Goal: Contribute content

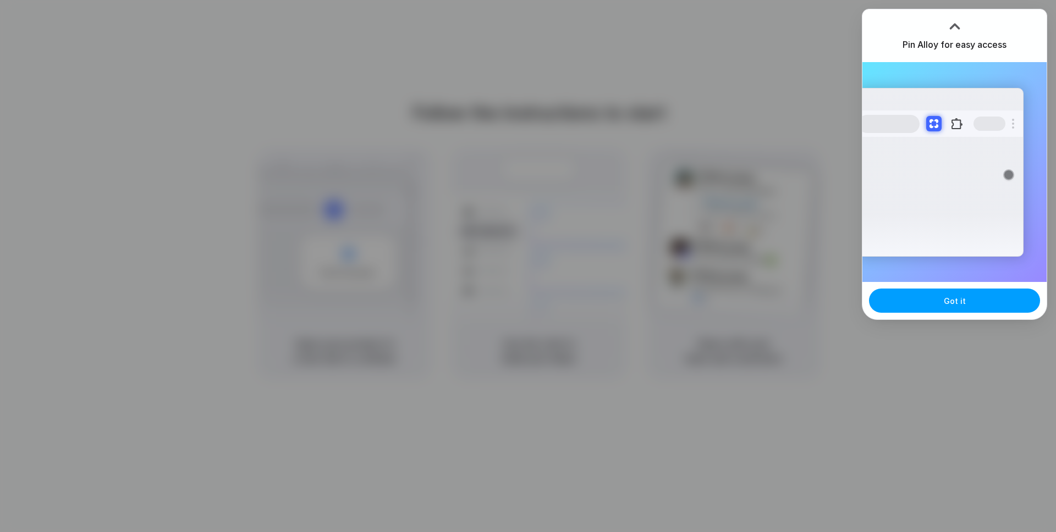
click at [981, 307] on button "Got it" at bounding box center [954, 301] width 171 height 24
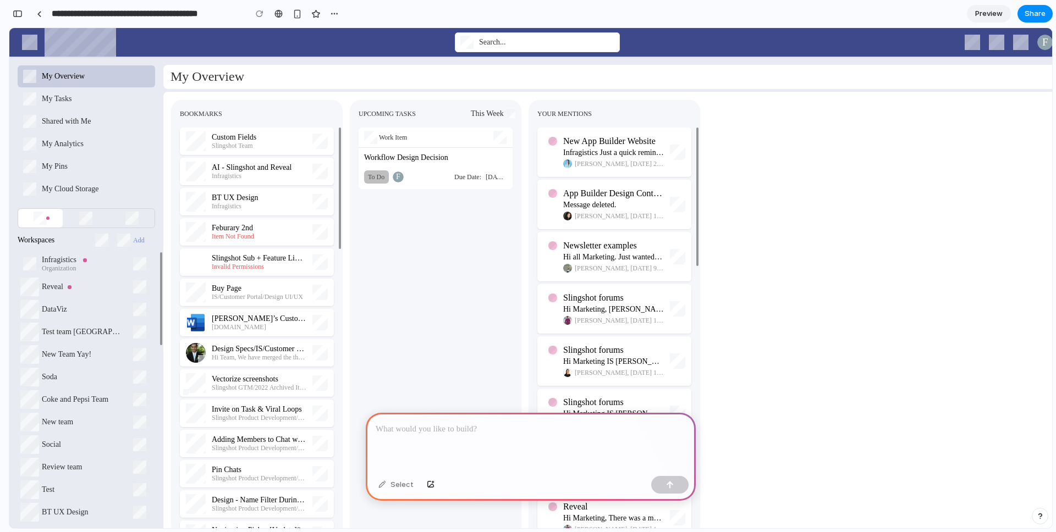
click at [615, 426] on p at bounding box center [530, 429] width 310 height 13
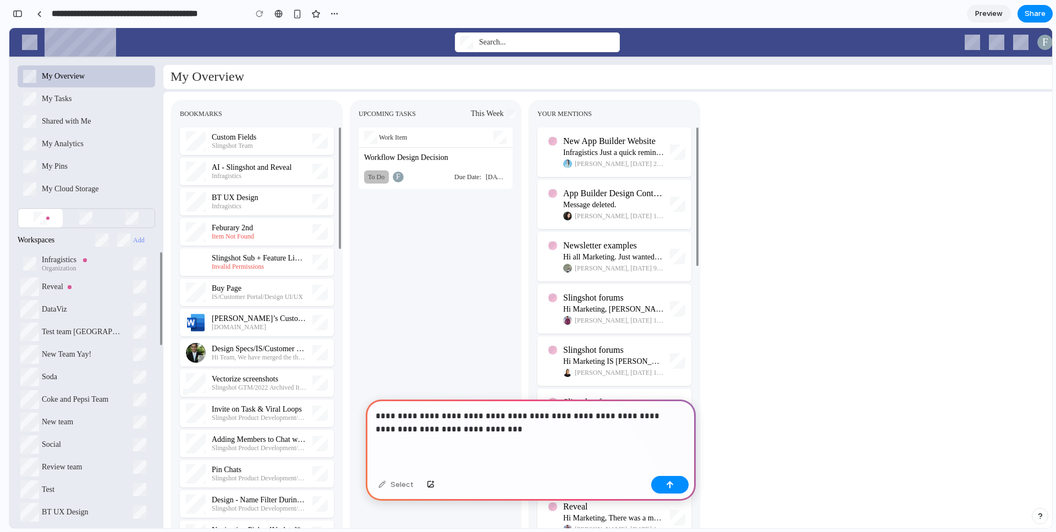
click at [407, 423] on p "**********" at bounding box center [528, 423] width 306 height 26
click at [666, 482] on div "button" at bounding box center [670, 485] width 8 height 8
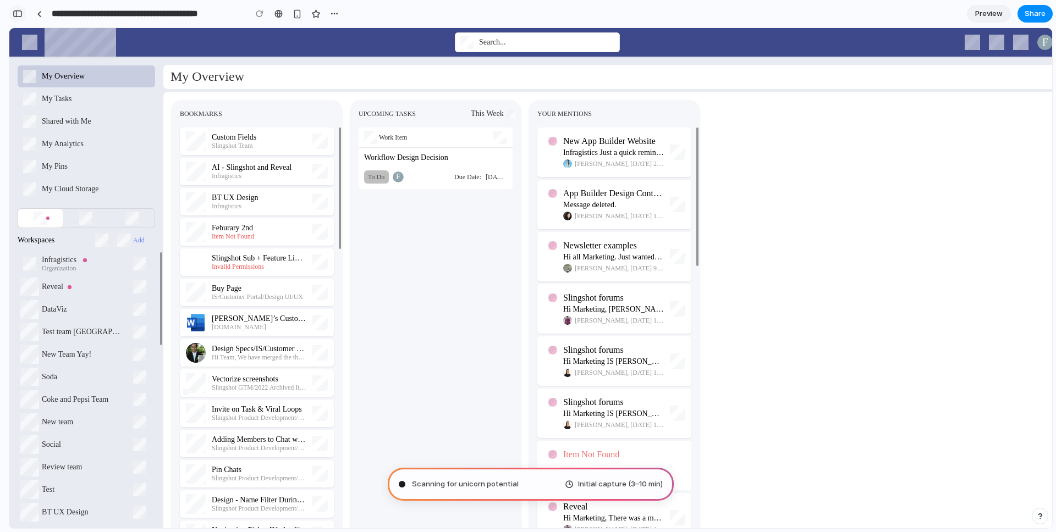
click at [19, 13] on div "button" at bounding box center [18, 14] width 10 height 8
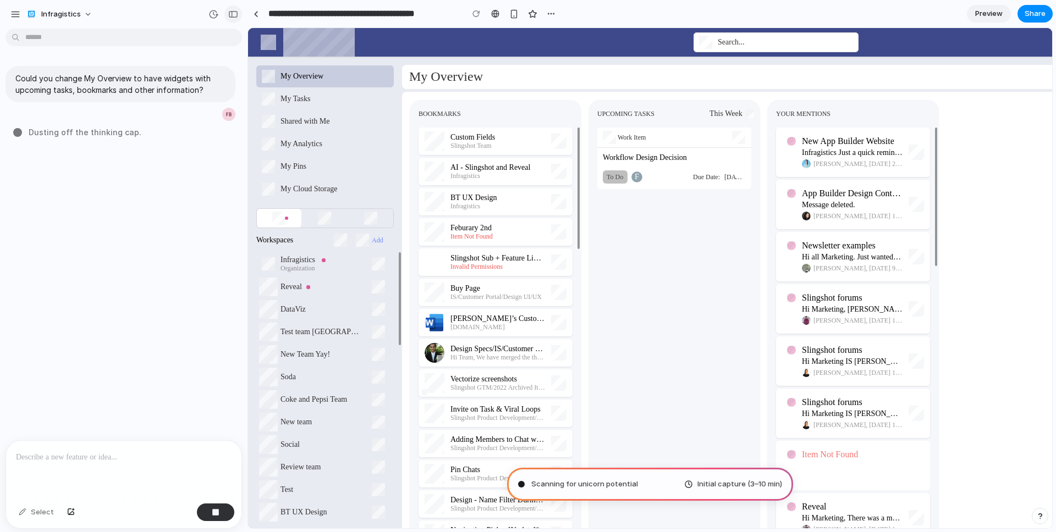
click at [230, 13] on div "button" at bounding box center [233, 14] width 10 height 8
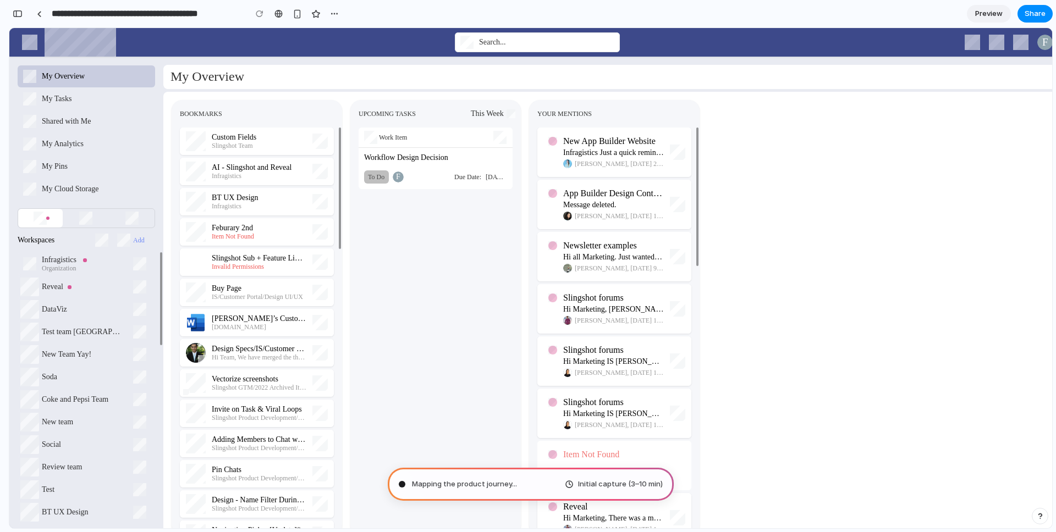
type input "**********"
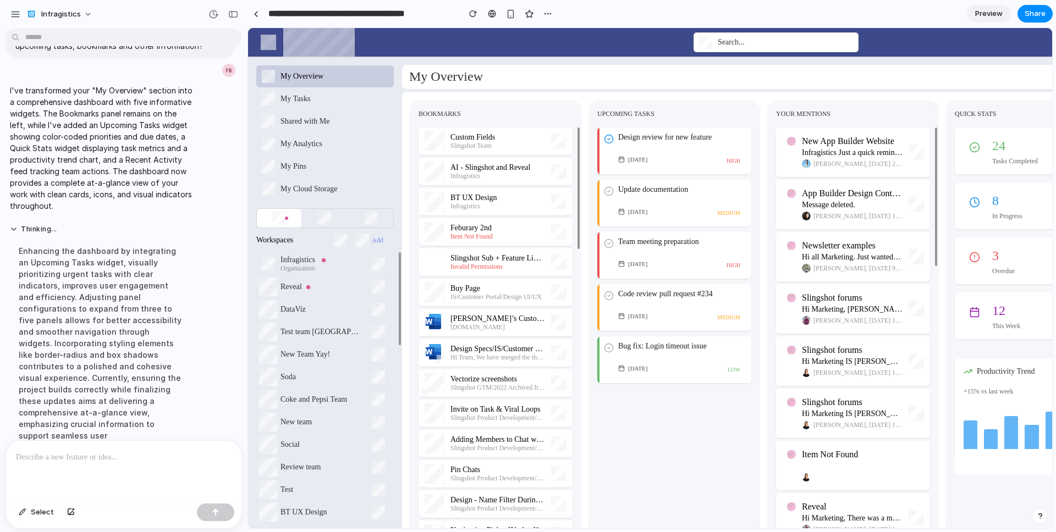
drag, startPoint x: 692, startPoint y: 440, endPoint x: 661, endPoint y: 438, distance: 30.9
click at [661, 438] on div "Design review for new feature Today high Update documentation Tomorrow medium T…" at bounding box center [674, 332] width 170 height 408
click at [667, 369] on div "Bug fix: Login timeout issue Feb 17 low" at bounding box center [674, 359] width 154 height 47
drag, startPoint x: 687, startPoint y: 402, endPoint x: 660, endPoint y: 401, distance: 27.5
click at [660, 401] on div "Design review for new feature Today high Update documentation Tomorrow medium T…" at bounding box center [674, 332] width 170 height 408
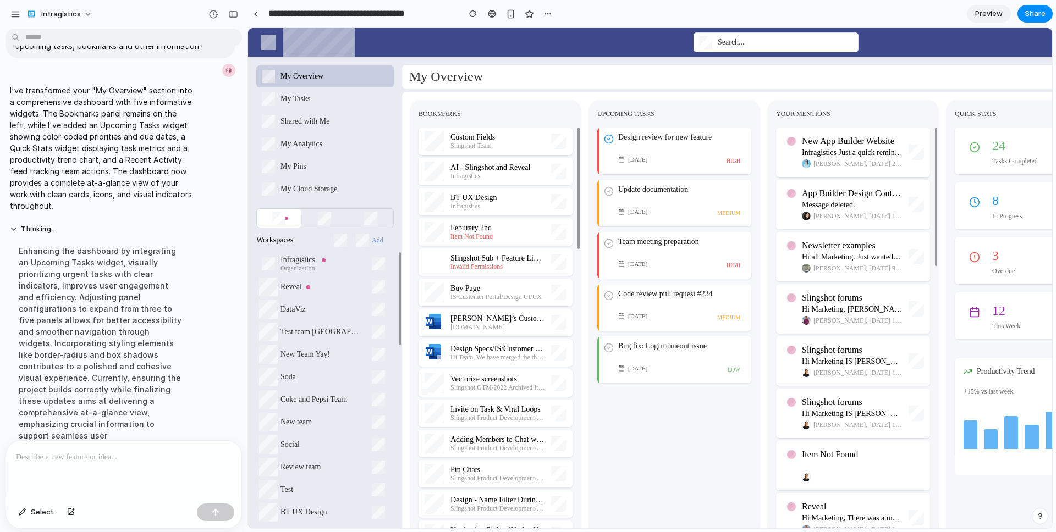
drag, startPoint x: 754, startPoint y: 498, endPoint x: 721, endPoint y: 497, distance: 33.0
click at [721, 497] on div "Design review for new feature Today high Update documentation Tomorrow medium T…" at bounding box center [674, 332] width 170 height 408
click at [239, 16] on button "button" at bounding box center [233, 14] width 18 height 18
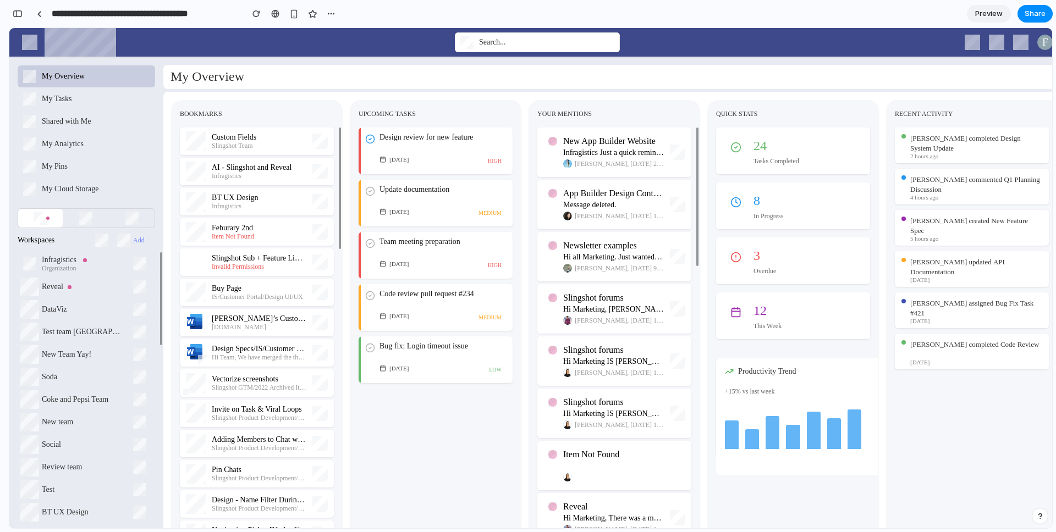
drag, startPoint x: 825, startPoint y: 350, endPoint x: 797, endPoint y: 351, distance: 28.1
click at [797, 351] on div "24 Tasks Completed 8 In Progress 3 Overdue 12 This Week Productivity Trend +15%…" at bounding box center [793, 332] width 170 height 408
click at [18, 12] on div "button" at bounding box center [18, 14] width 10 height 8
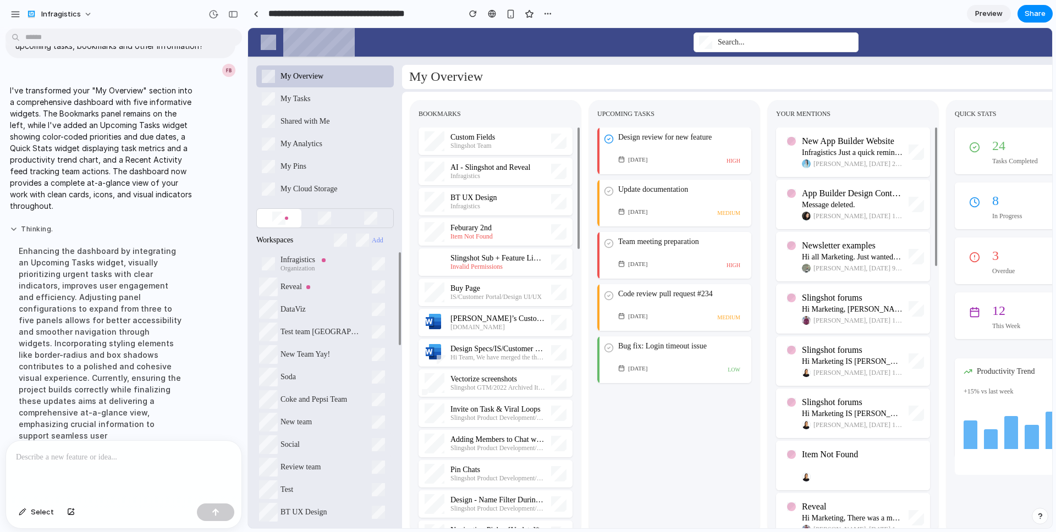
click at [42, 229] on button "Thinking ." at bounding box center [102, 229] width 184 height 9
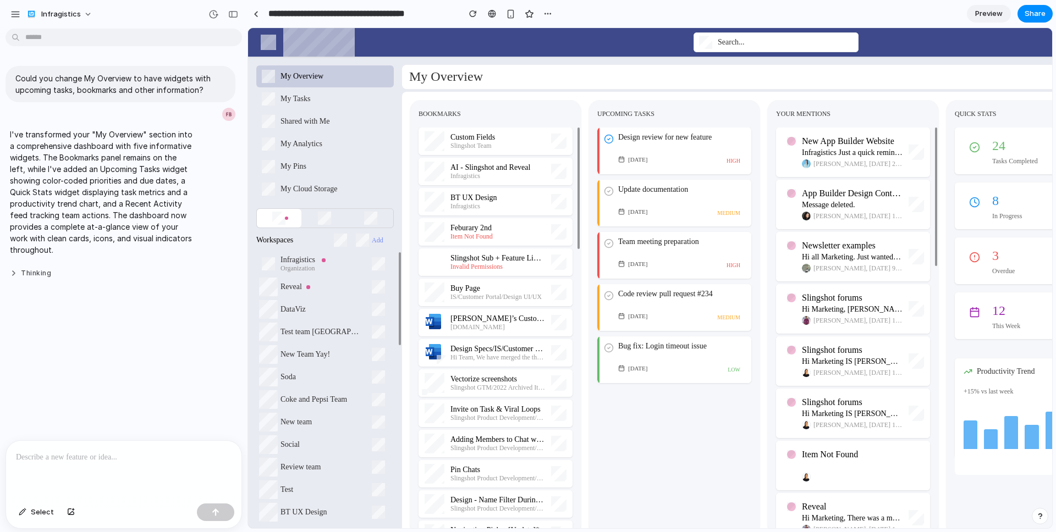
click at [35, 269] on button "Thinking" at bounding box center [102, 273] width 184 height 9
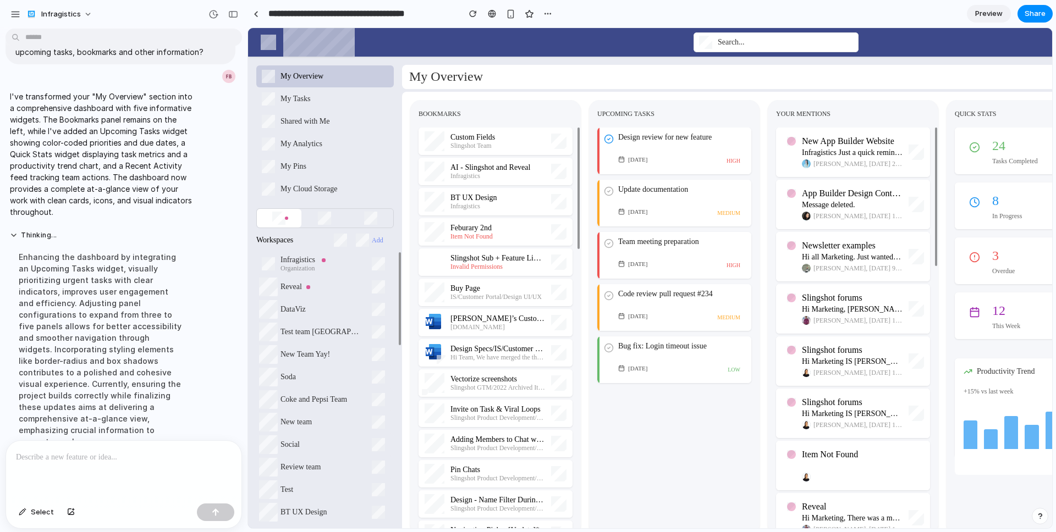
scroll to position [44, 0]
